Goal: Task Accomplishment & Management: Manage account settings

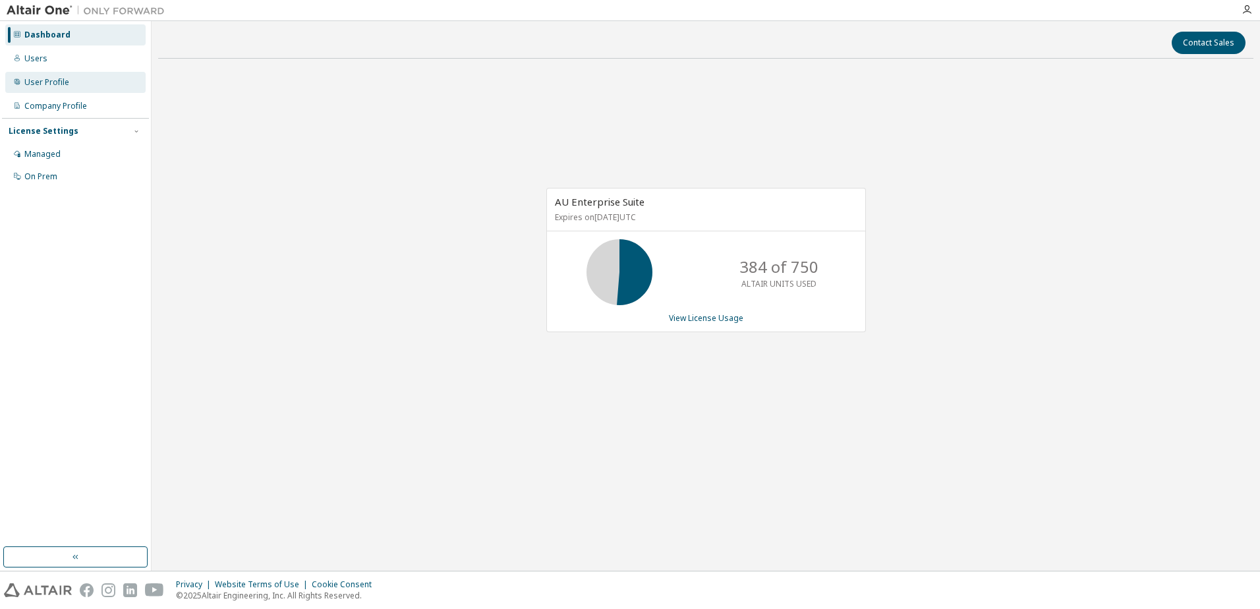
click at [55, 80] on div "User Profile" at bounding box center [46, 82] width 45 height 11
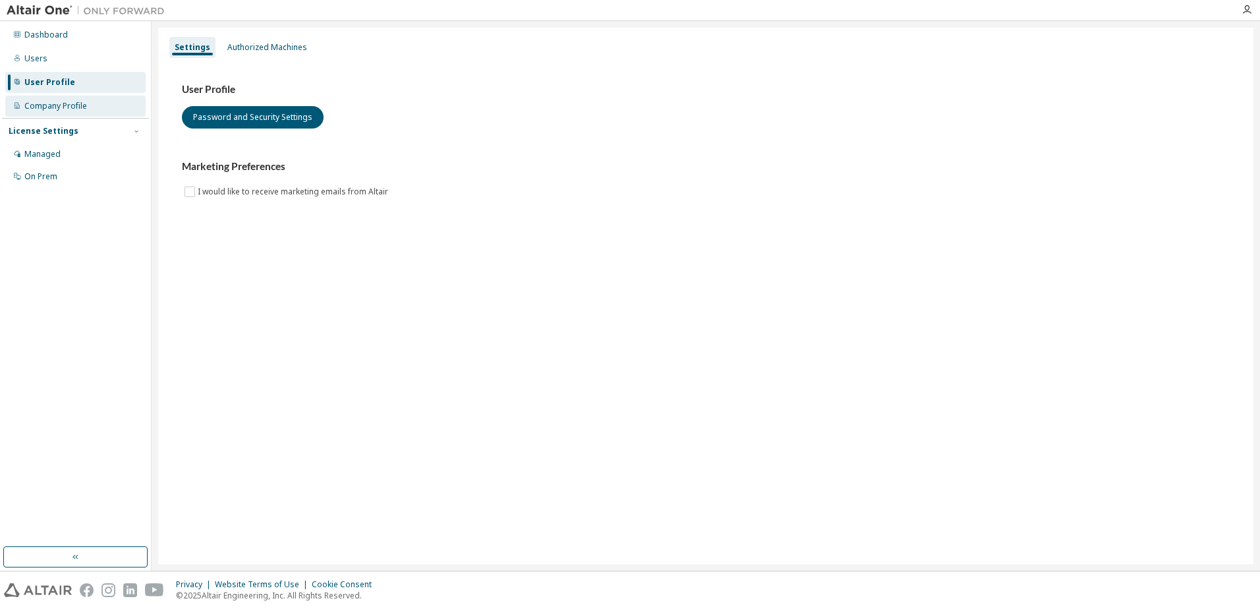
click at [38, 103] on div "Company Profile" at bounding box center [55, 106] width 63 height 11
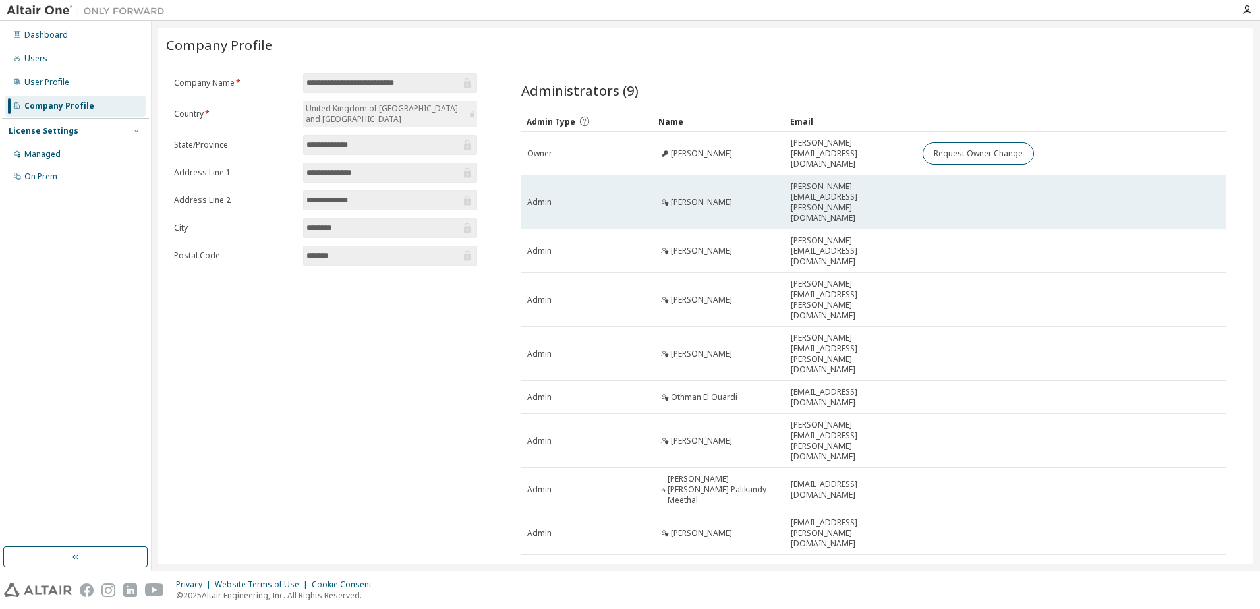
click at [542, 197] on span "Admin" at bounding box center [539, 202] width 24 height 11
click at [854, 185] on span "jamie.shenton@jcb.com" at bounding box center [851, 202] width 120 height 42
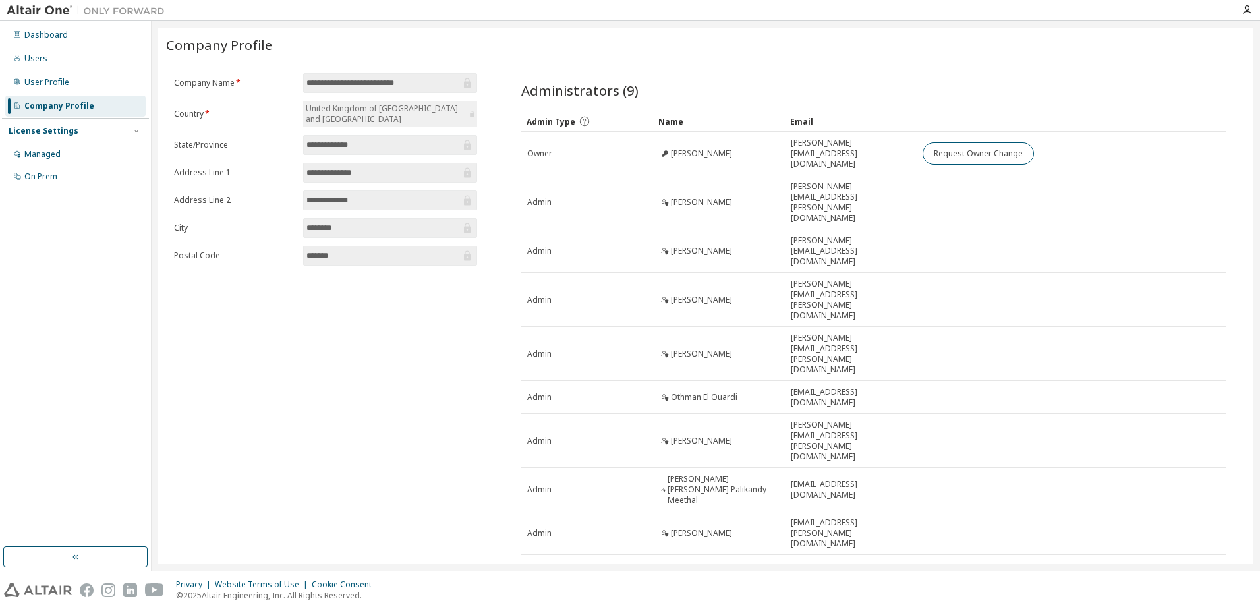
click at [912, 64] on div "Administrators (9) Clear Load Save Save As Field Operator Value Select filter S…" at bounding box center [873, 336] width 745 height 559
